Goal: Navigation & Orientation: Find specific page/section

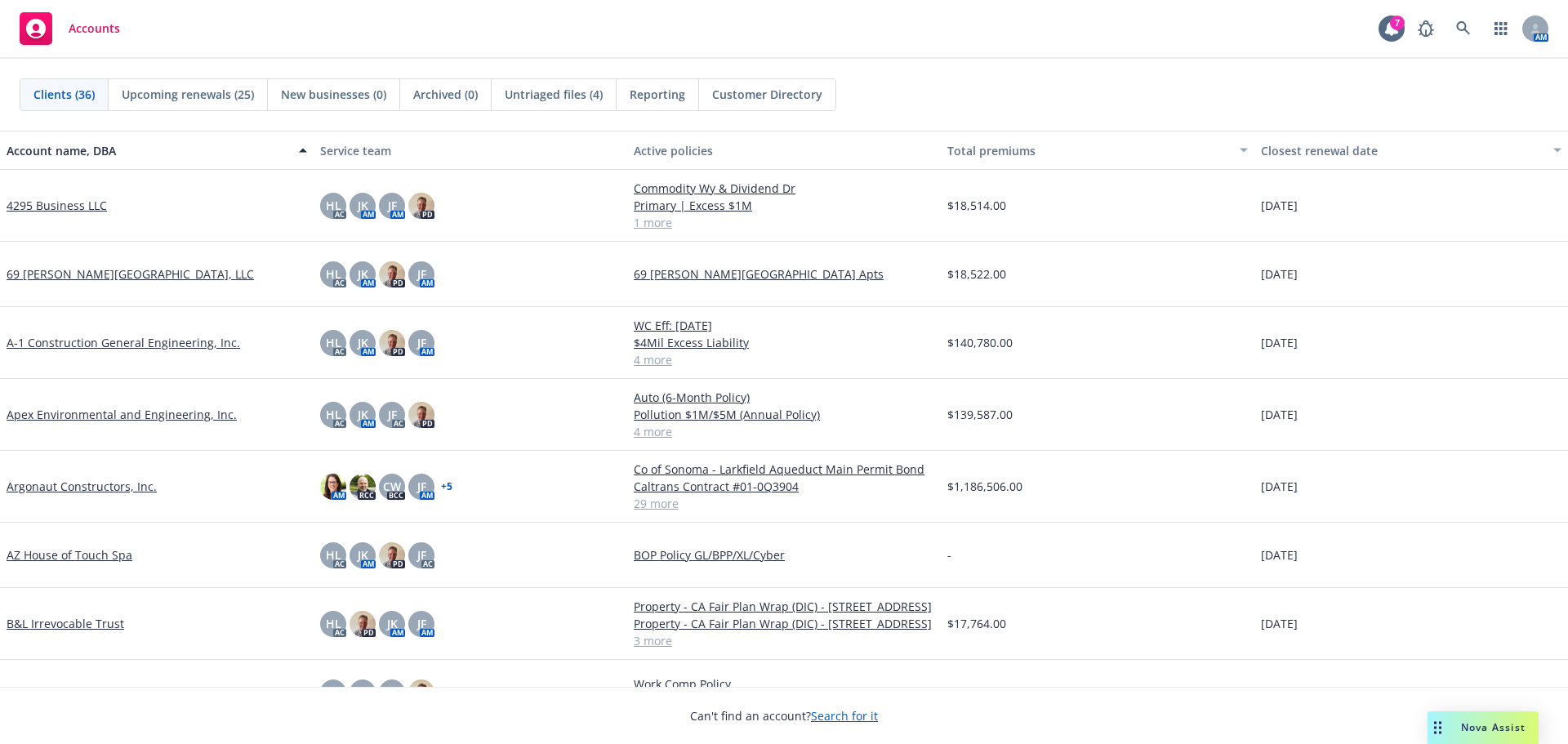
click at [106, 346] on link "A-1 Construction General Engineering, Inc." at bounding box center [123, 343] width 233 height 17
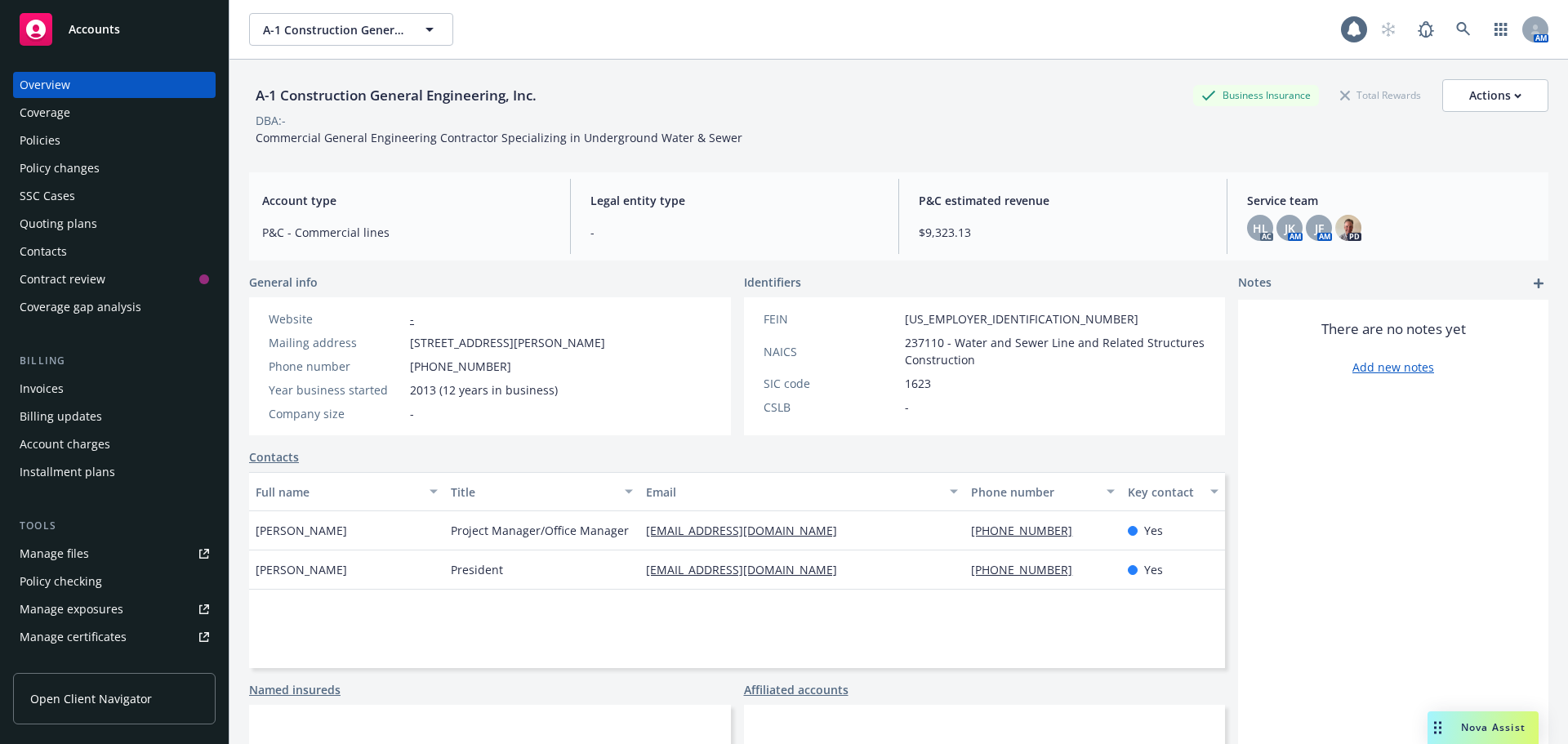
click at [38, 144] on div "Policies" at bounding box center [40, 140] width 40 height 26
